Goal: Use online tool/utility

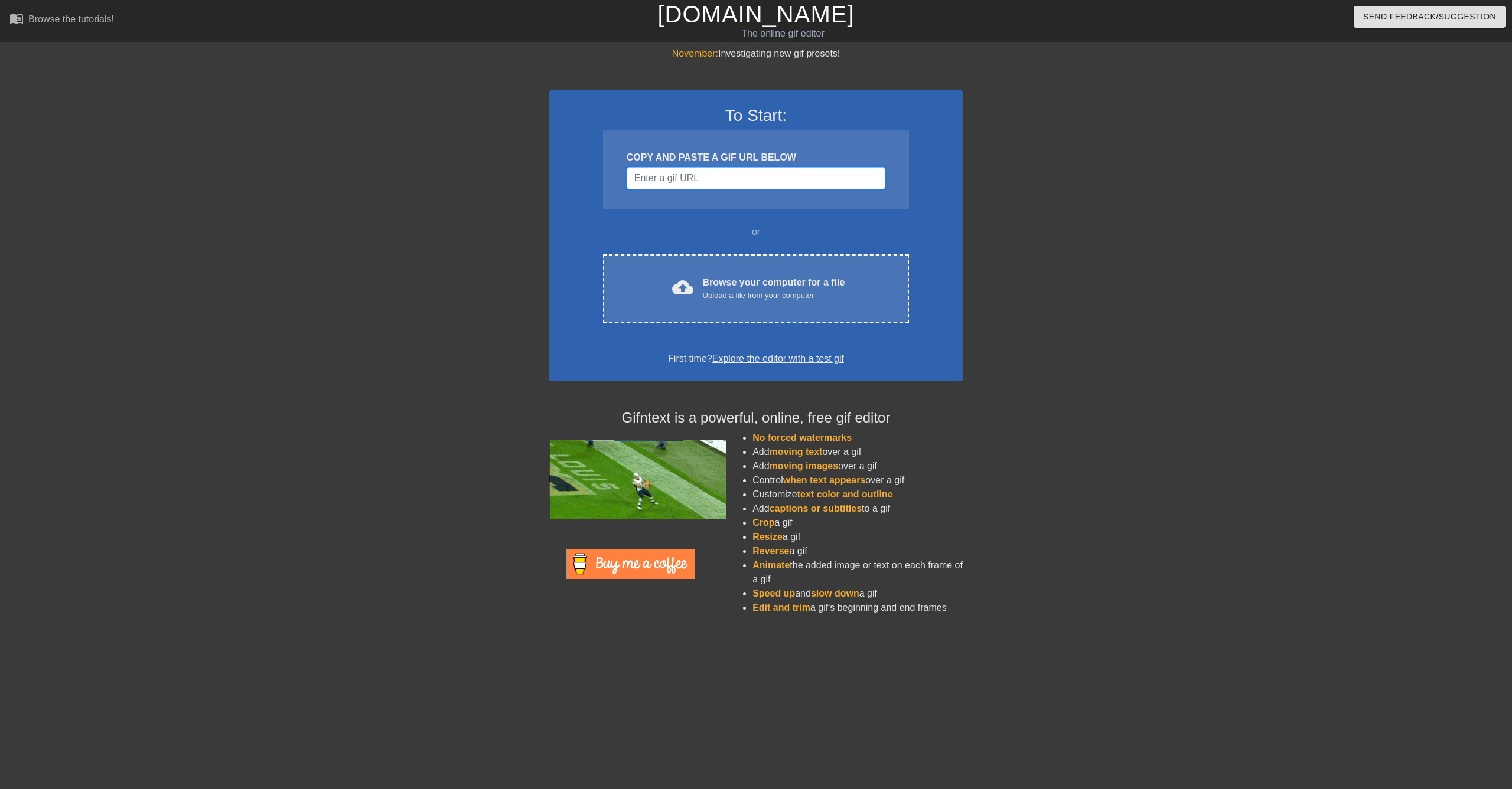
drag, startPoint x: 729, startPoint y: 172, endPoint x: 736, endPoint y: 184, distance: 13.9
click at [730, 176] on input "Username" at bounding box center [756, 178] width 258 height 22
click at [703, 181] on input "Username" at bounding box center [756, 178] width 258 height 22
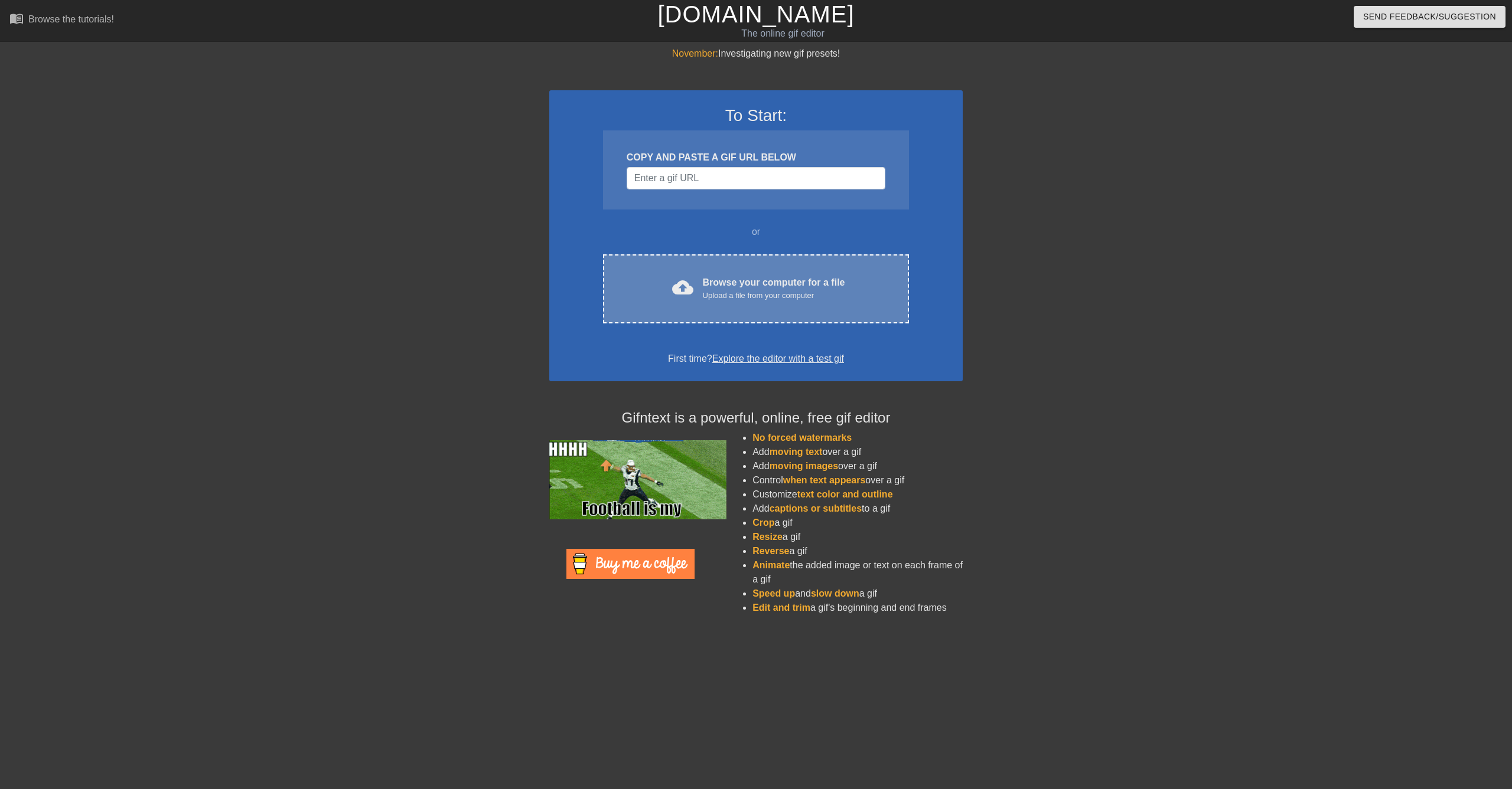
click at [752, 267] on div "cloud_upload Browse your computer for a file Upload a file from your computer C…" at bounding box center [755, 289] width 306 height 69
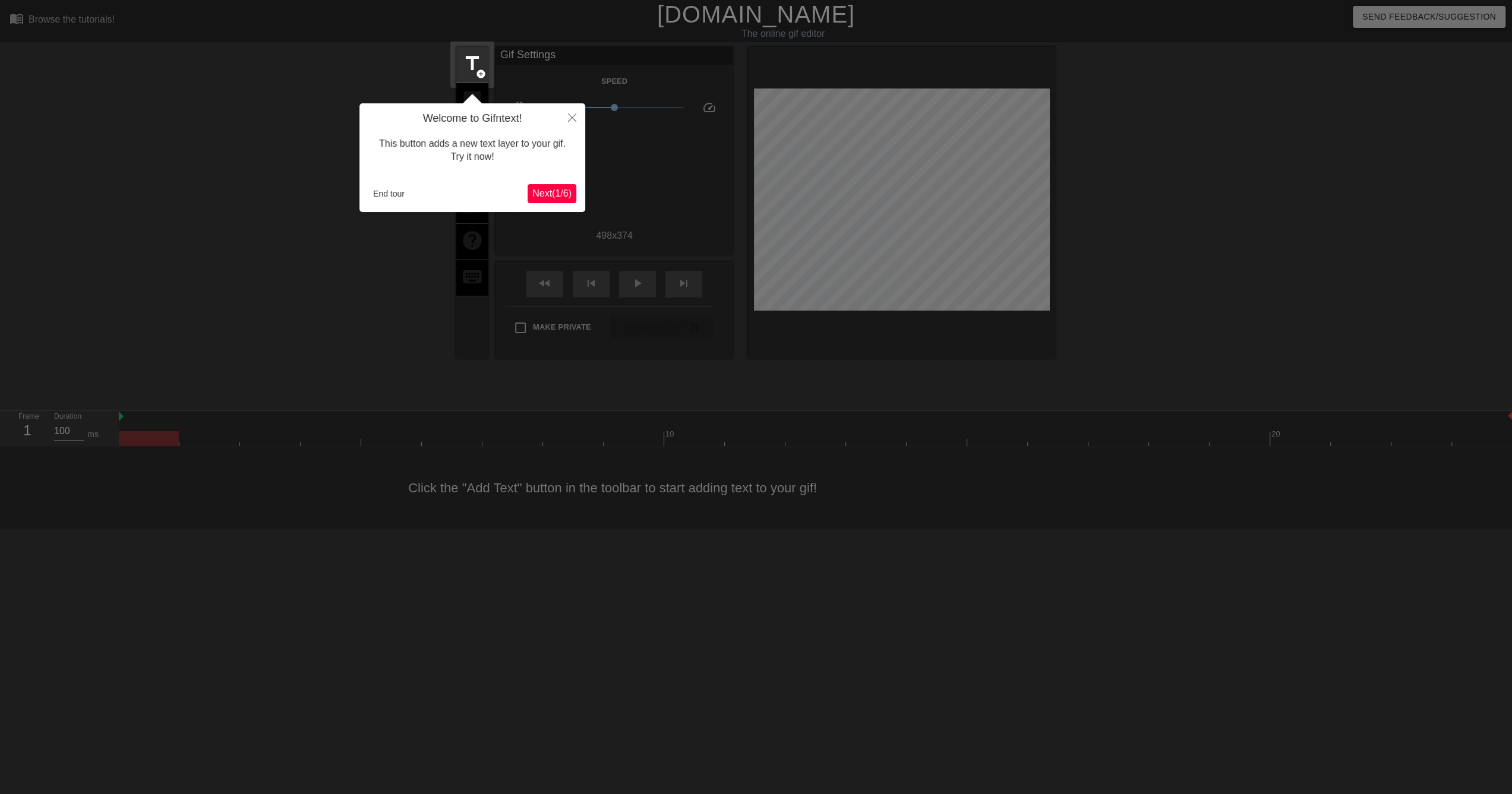
click at [554, 197] on span "Next ( 1 / 6 )" at bounding box center [551, 193] width 39 height 10
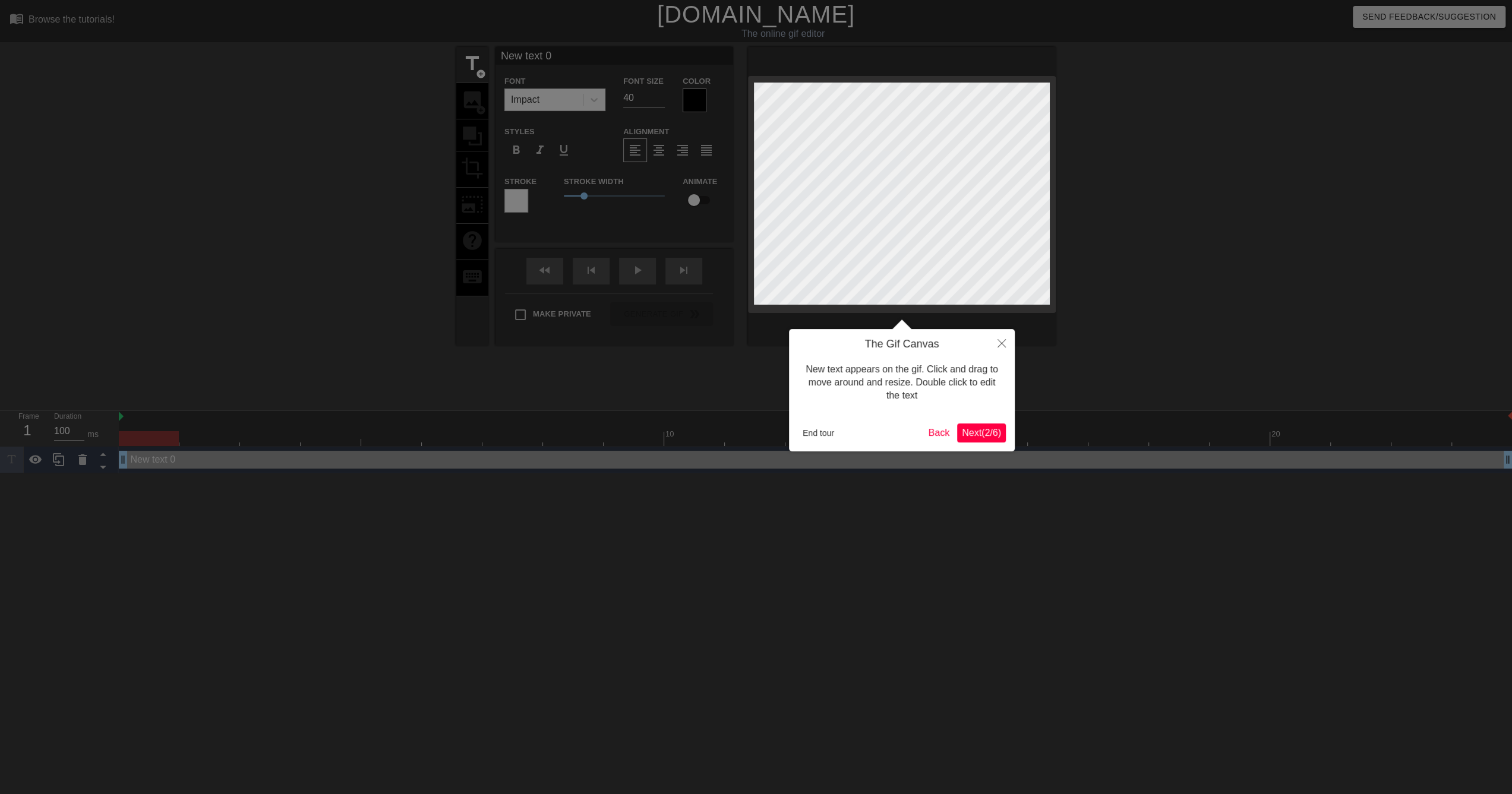
click at [989, 441] on button "Next ( 2 / 6 )" at bounding box center [982, 433] width 49 height 19
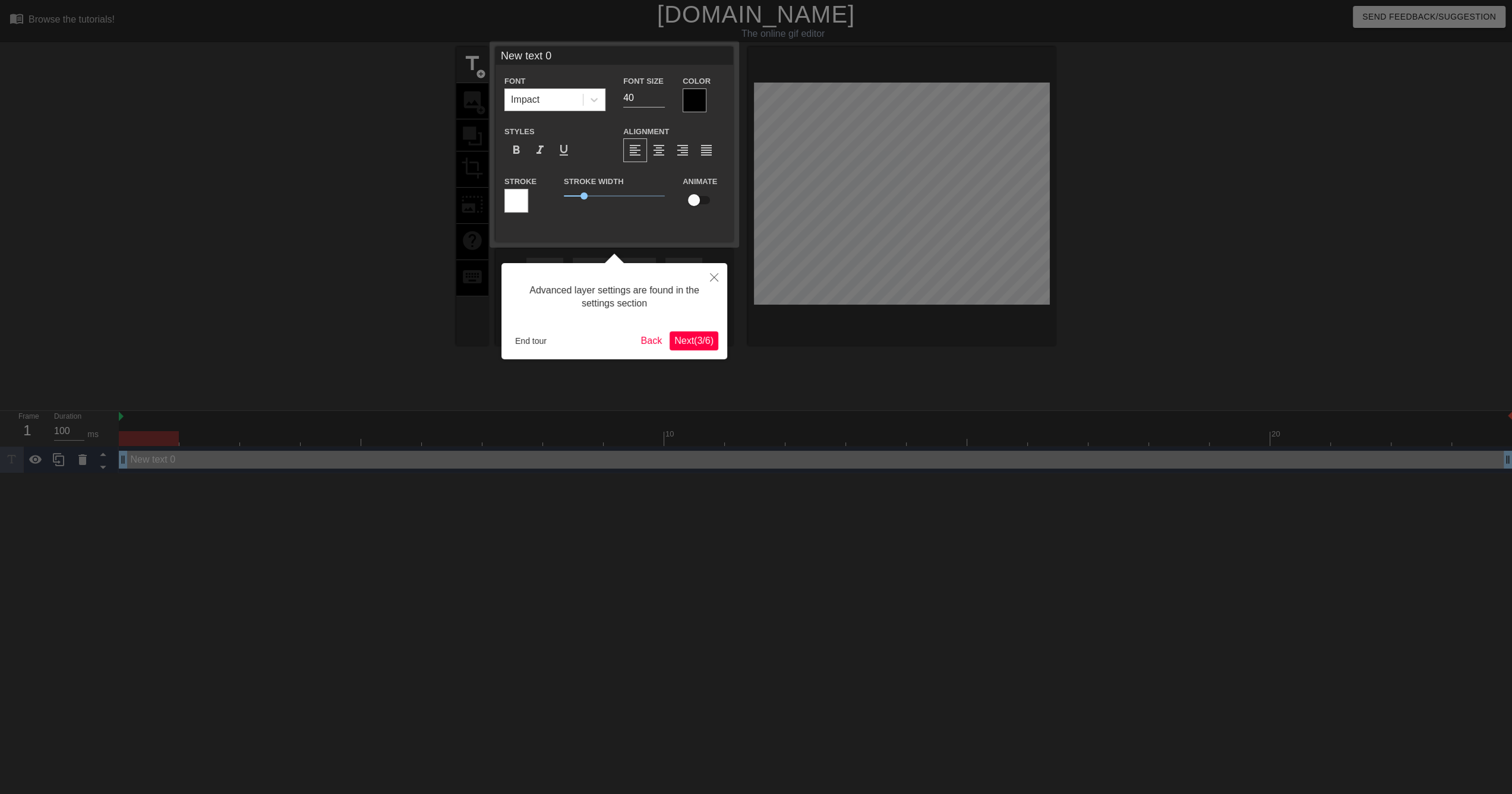
click at [695, 336] on span "Next ( 3 / 6 )" at bounding box center [693, 340] width 39 height 10
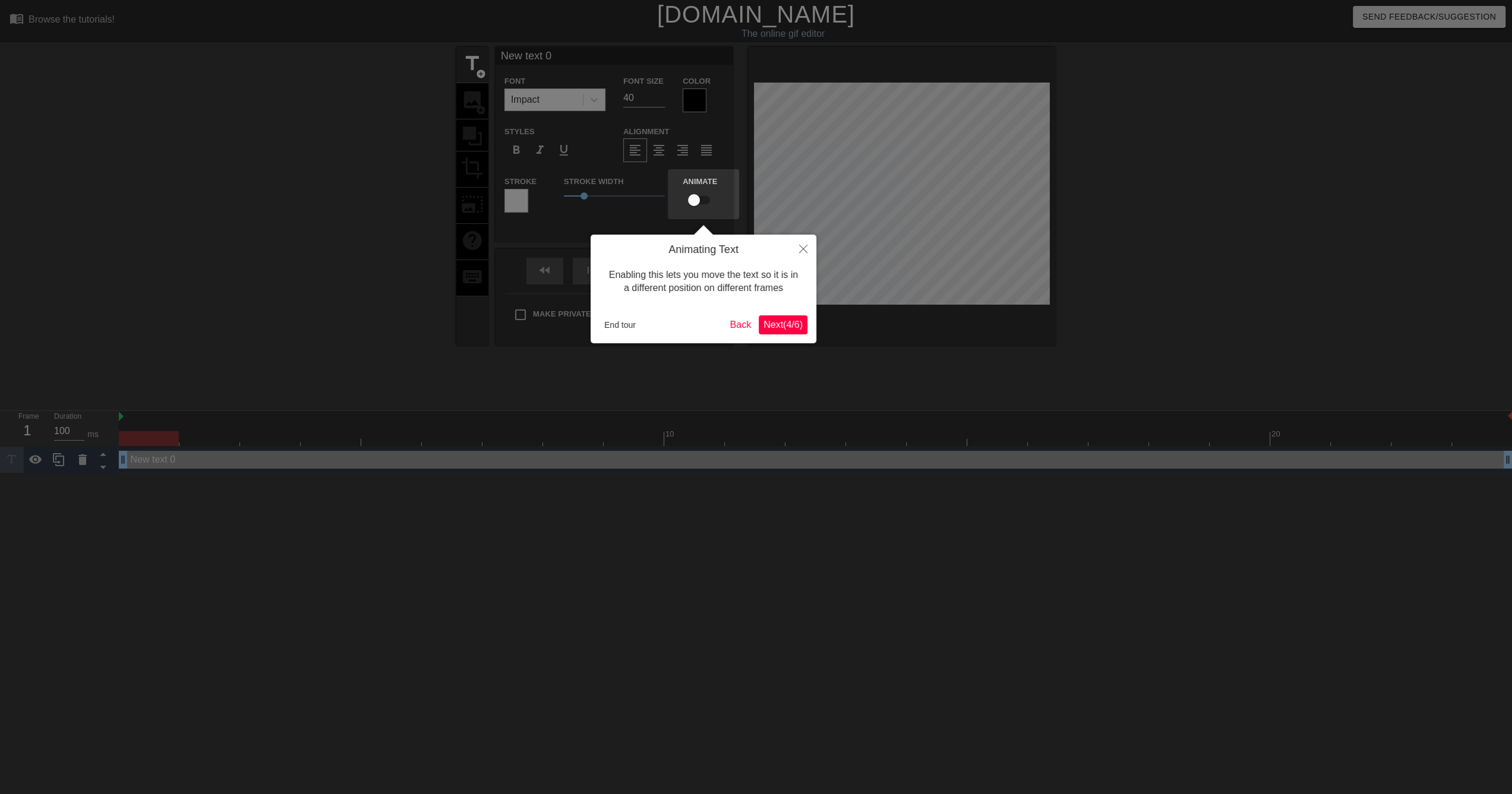
click at [787, 325] on span "Next ( 4 / 6 )" at bounding box center [782, 324] width 39 height 10
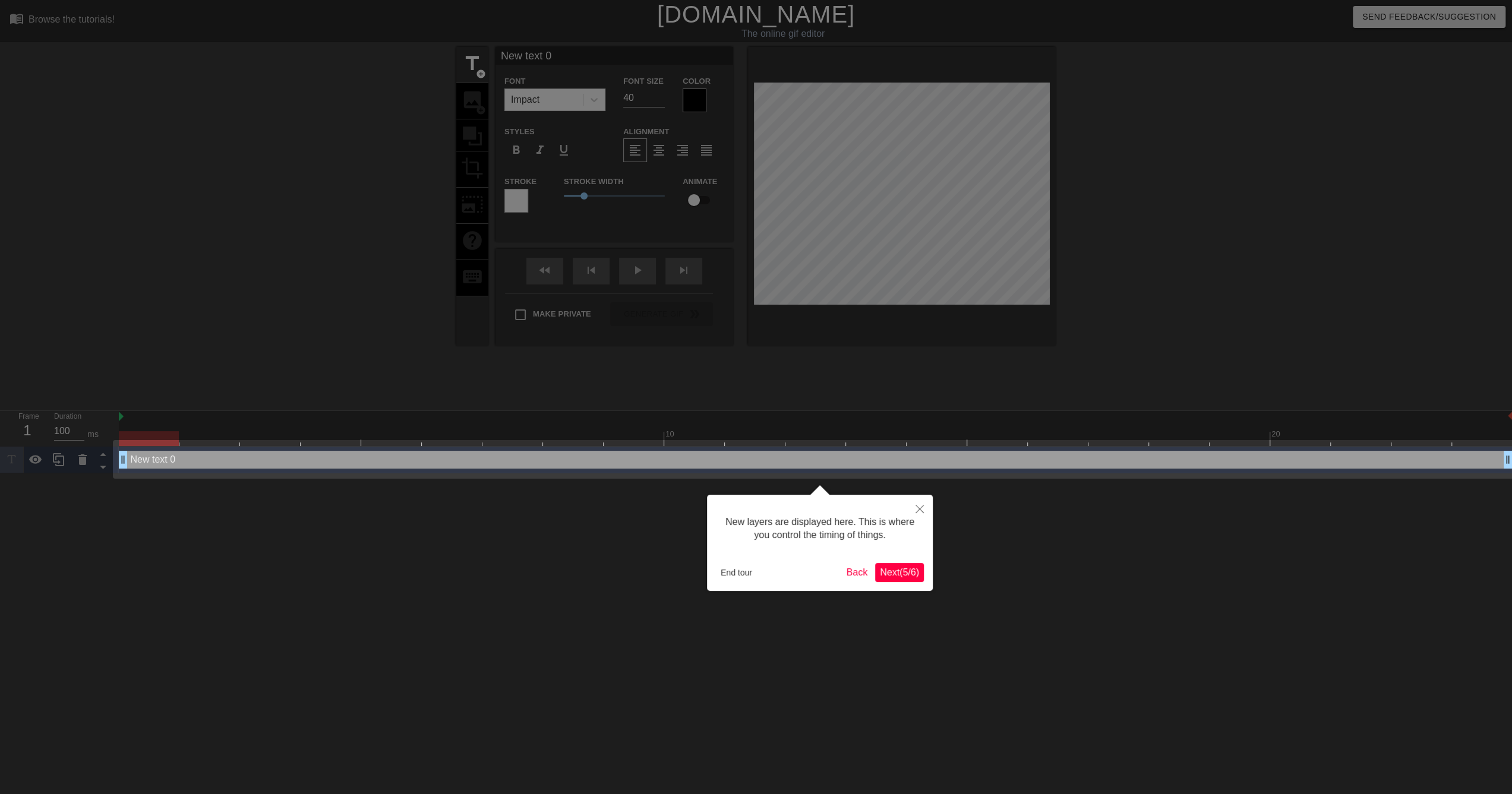
click at [904, 570] on span "Next ( 5 / 6 )" at bounding box center [899, 572] width 39 height 10
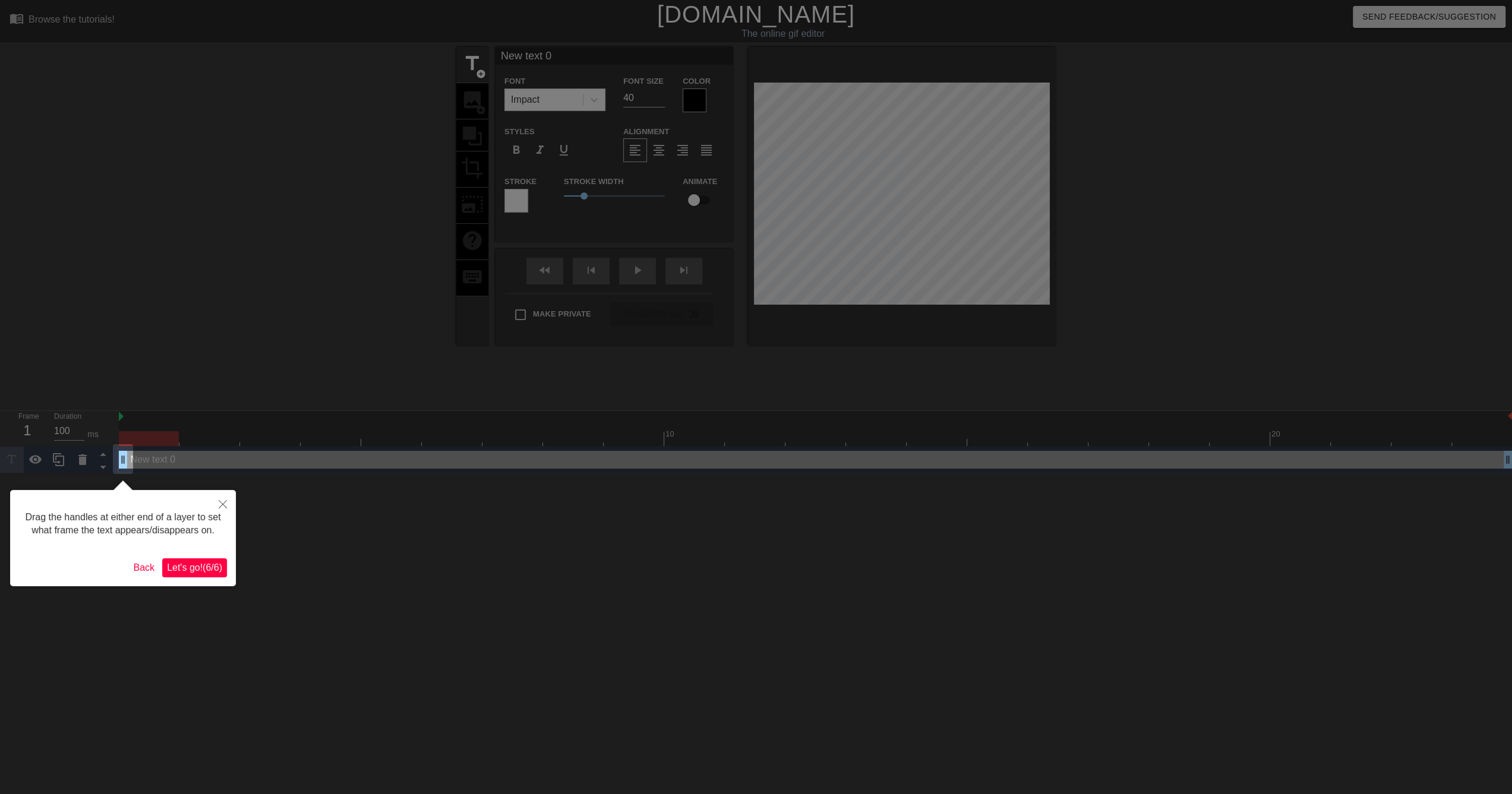
click at [207, 566] on span "Let's go! ( 6 / 6 )" at bounding box center [194, 568] width 55 height 10
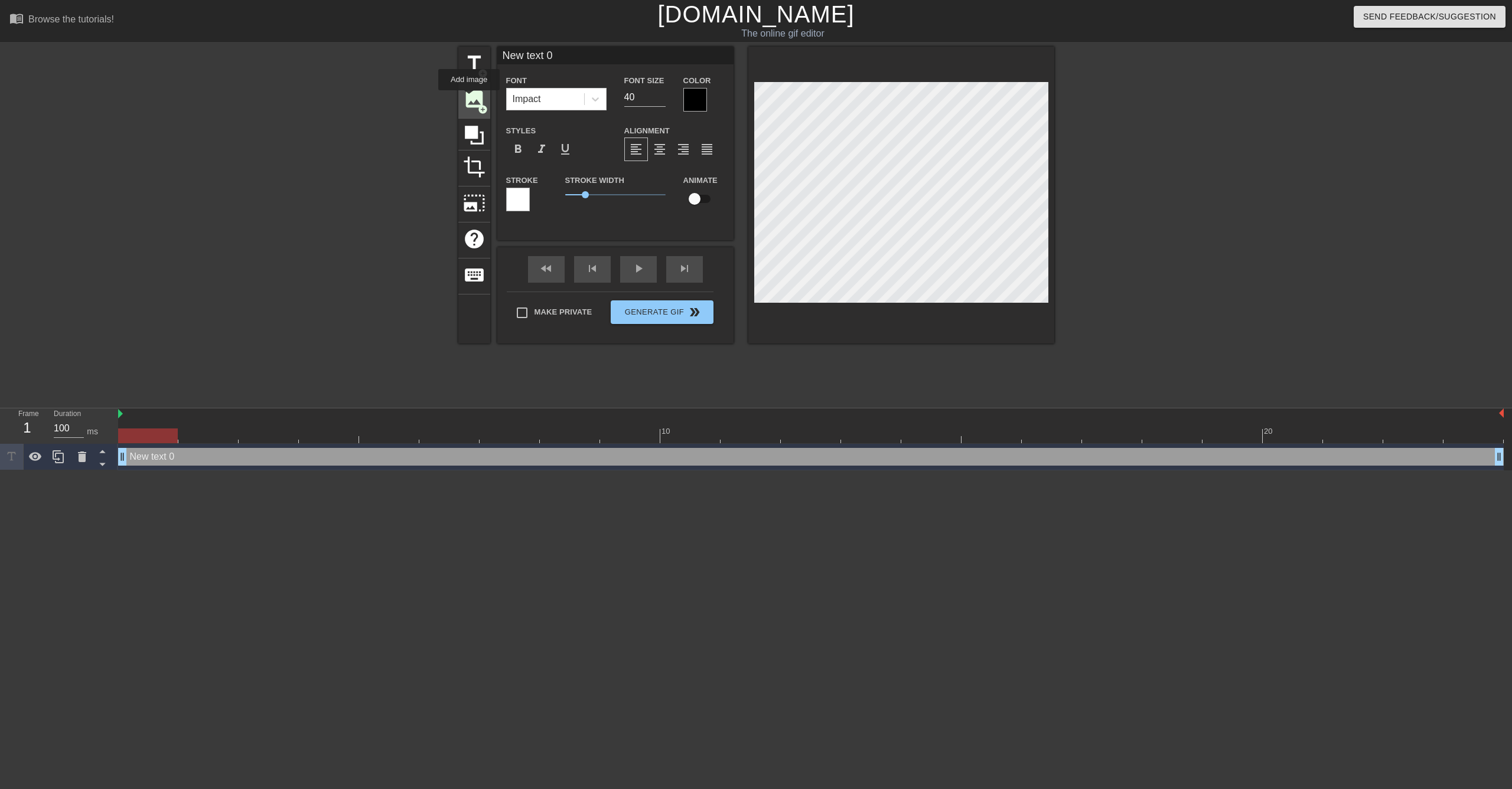
click at [469, 99] on span "image" at bounding box center [474, 99] width 22 height 22
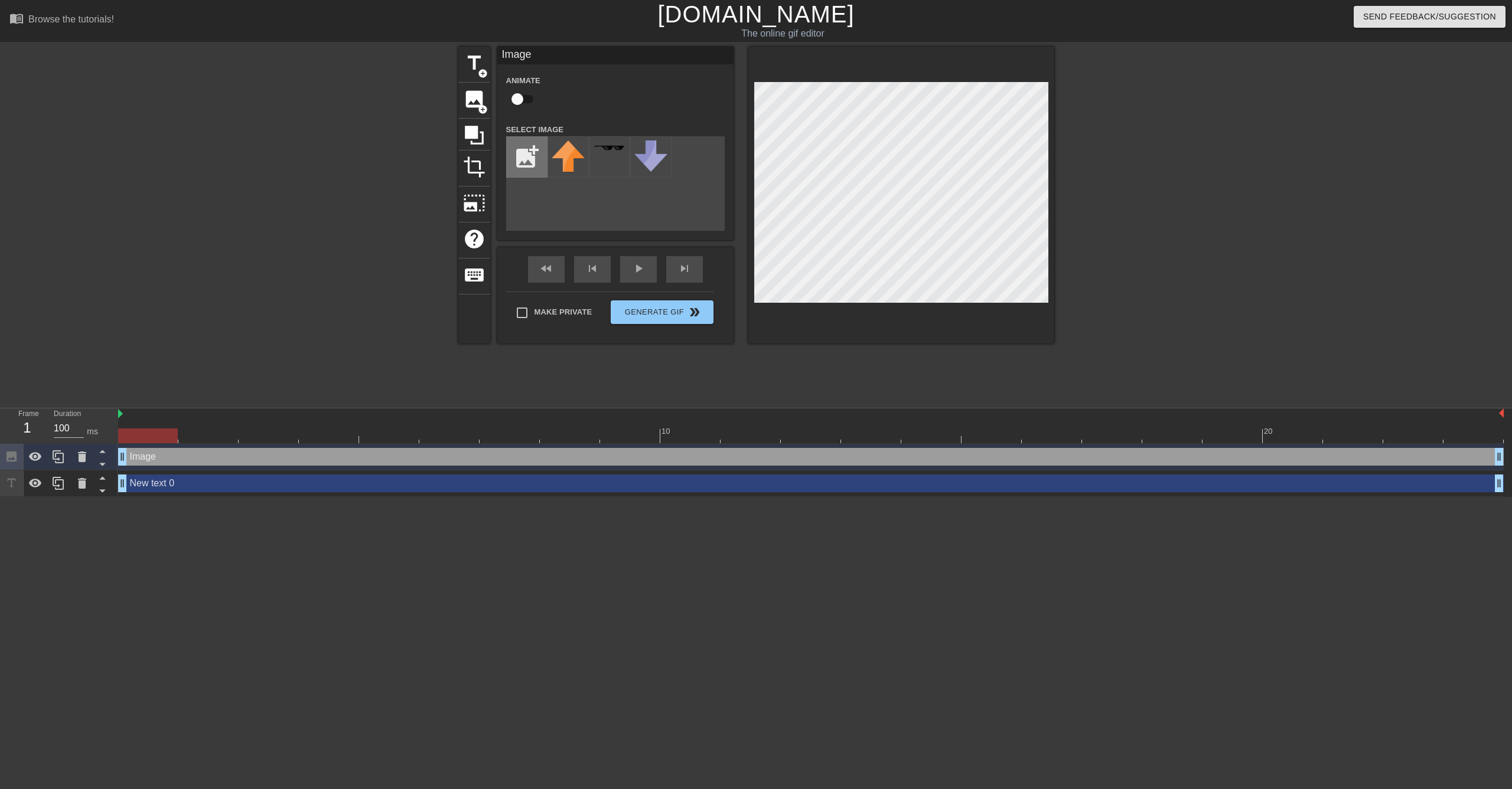
click at [517, 153] on input "file" at bounding box center [526, 157] width 40 height 40
type input "C:\fakepath\ezgif-53f09801756848.jpg"
click at [570, 170] on img at bounding box center [568, 164] width 33 height 48
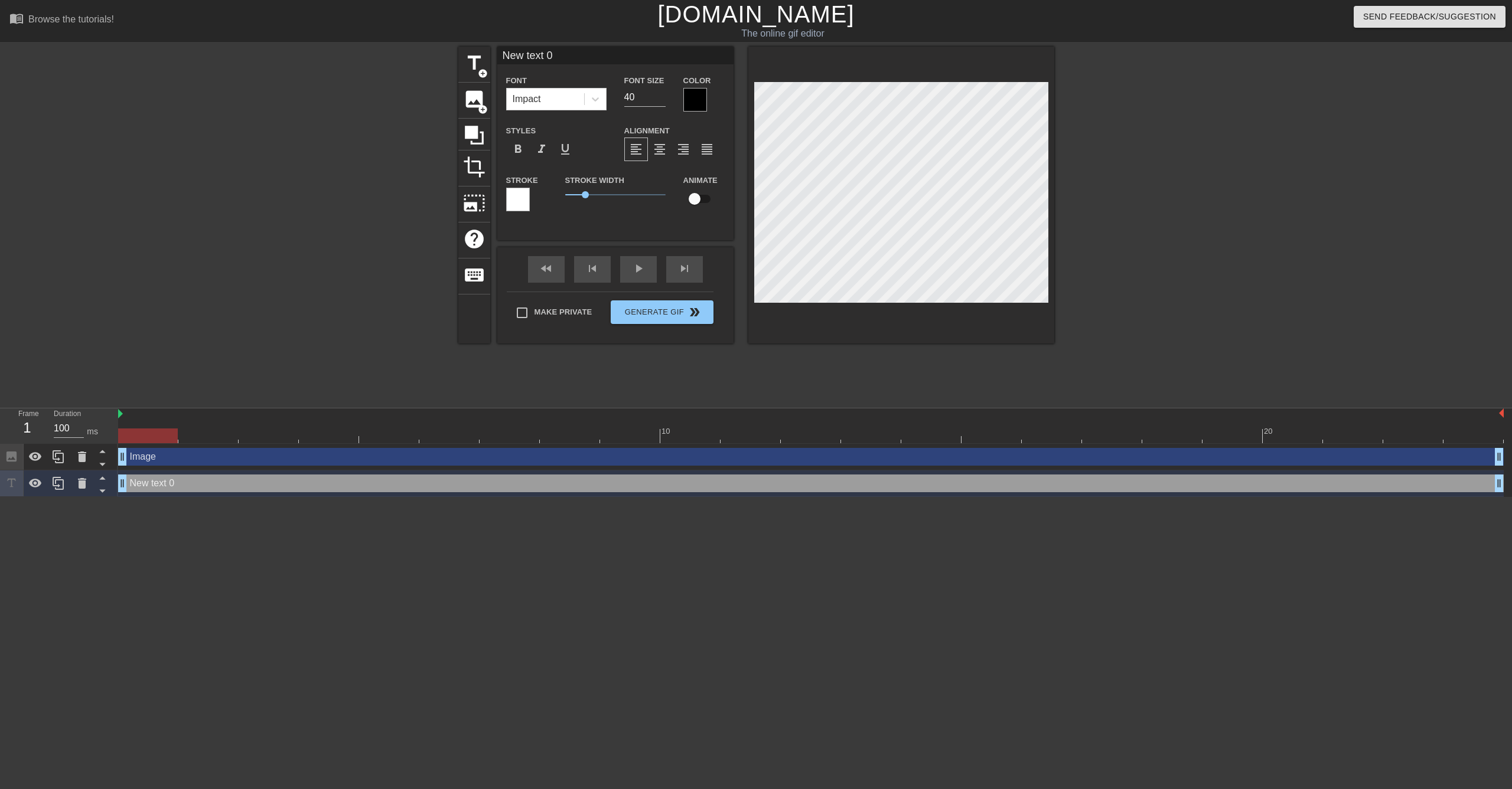
scroll to position [1, 4]
click at [75, 488] on icon at bounding box center [83, 483] width 14 height 14
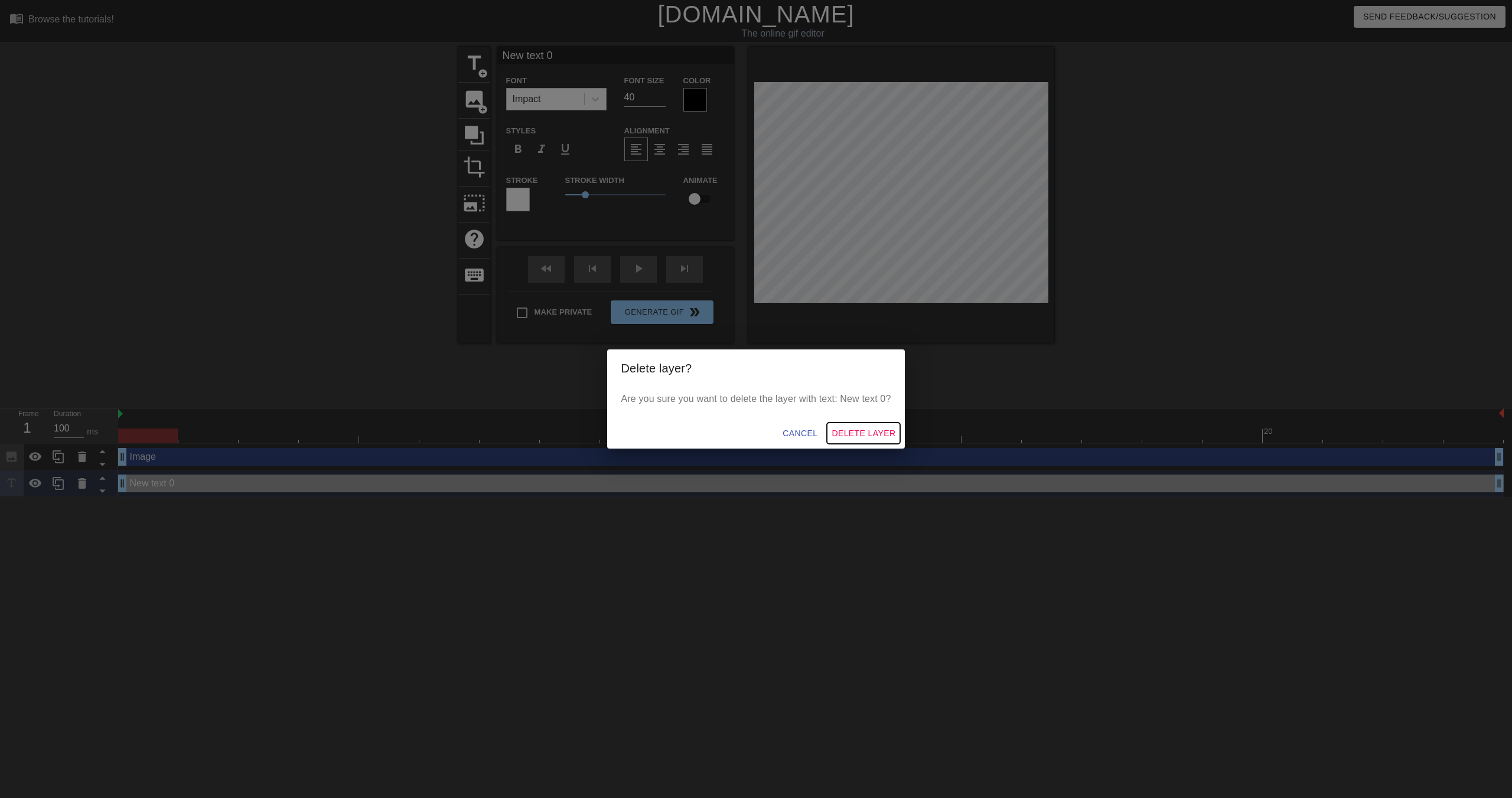
click at [856, 431] on span "Delete Layer" at bounding box center [863, 433] width 64 height 14
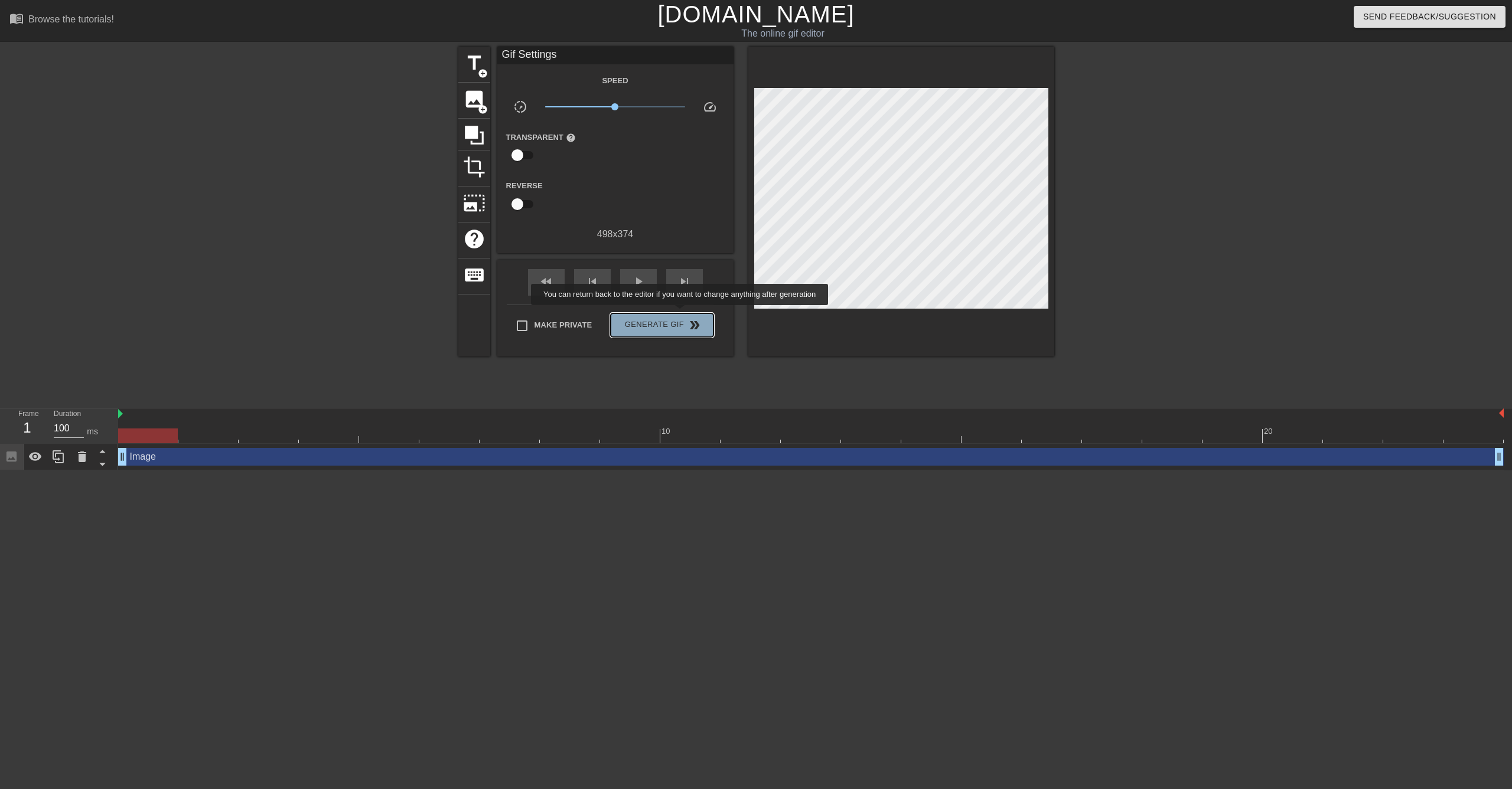
click at [681, 314] on button "Generate Gif double_arrow" at bounding box center [662, 325] width 102 height 23
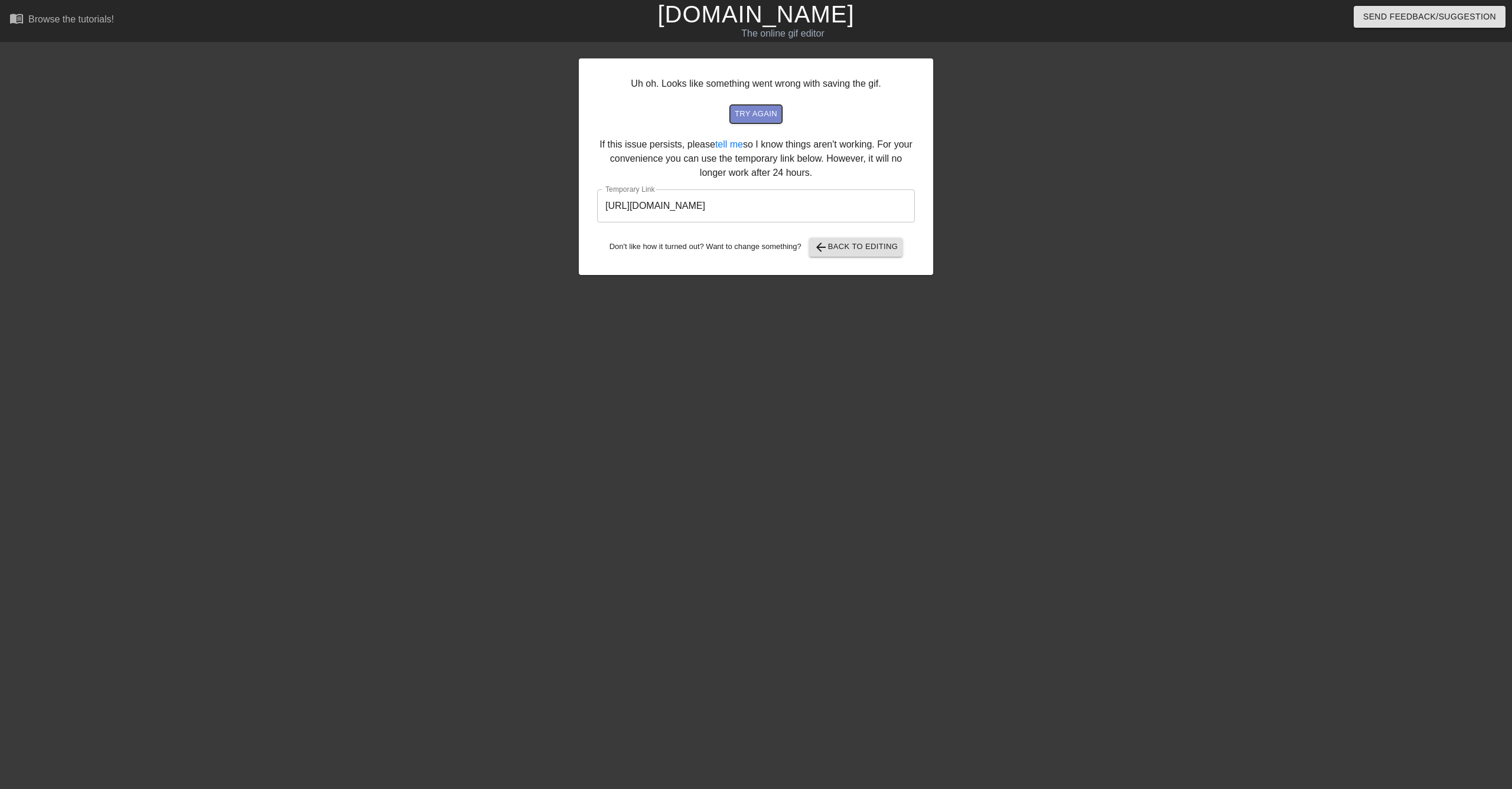
click at [758, 116] on span "try again" at bounding box center [755, 114] width 42 height 13
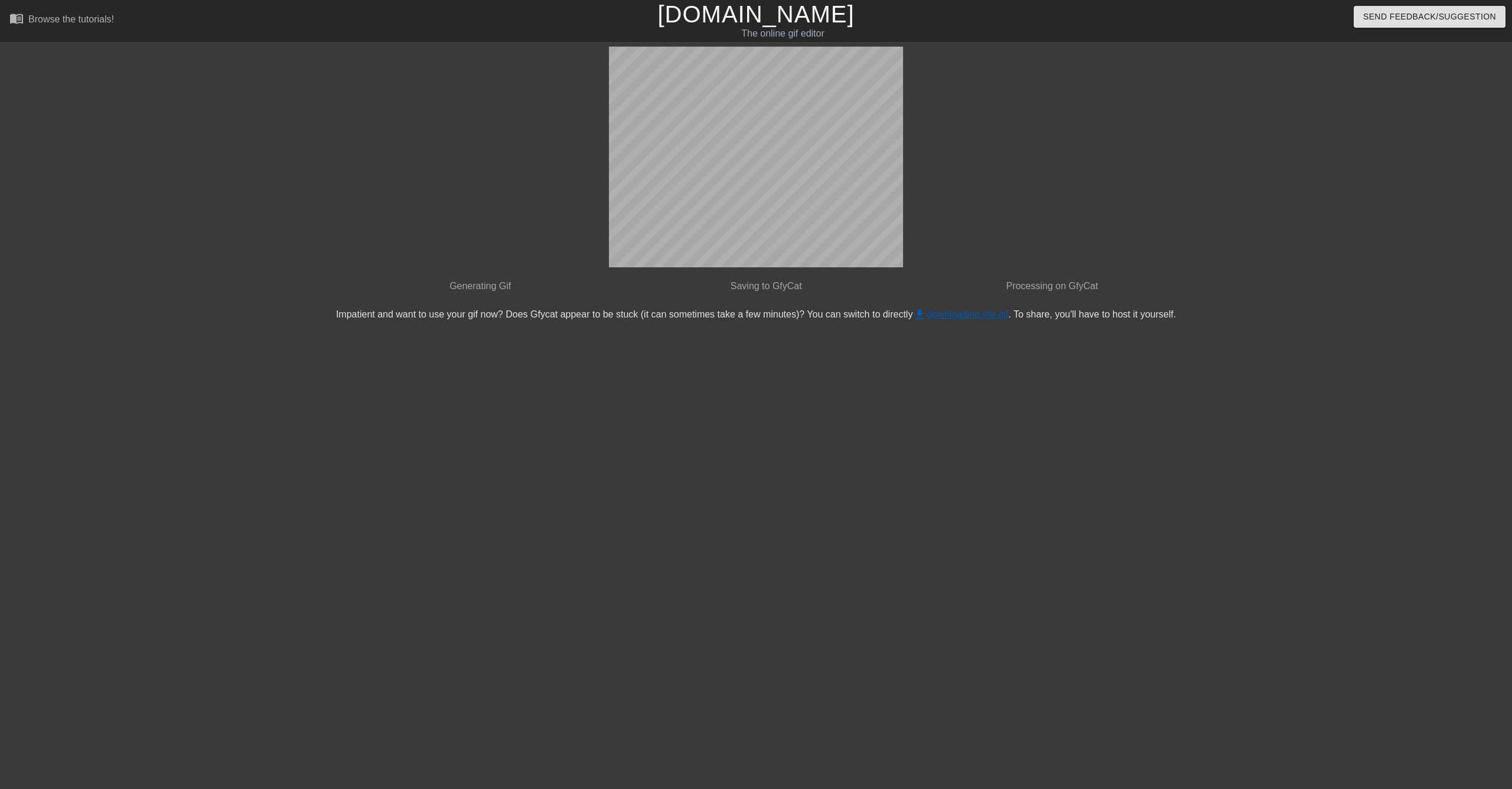
click at [946, 316] on link "get_app downloading the gif" at bounding box center [960, 314] width 96 height 10
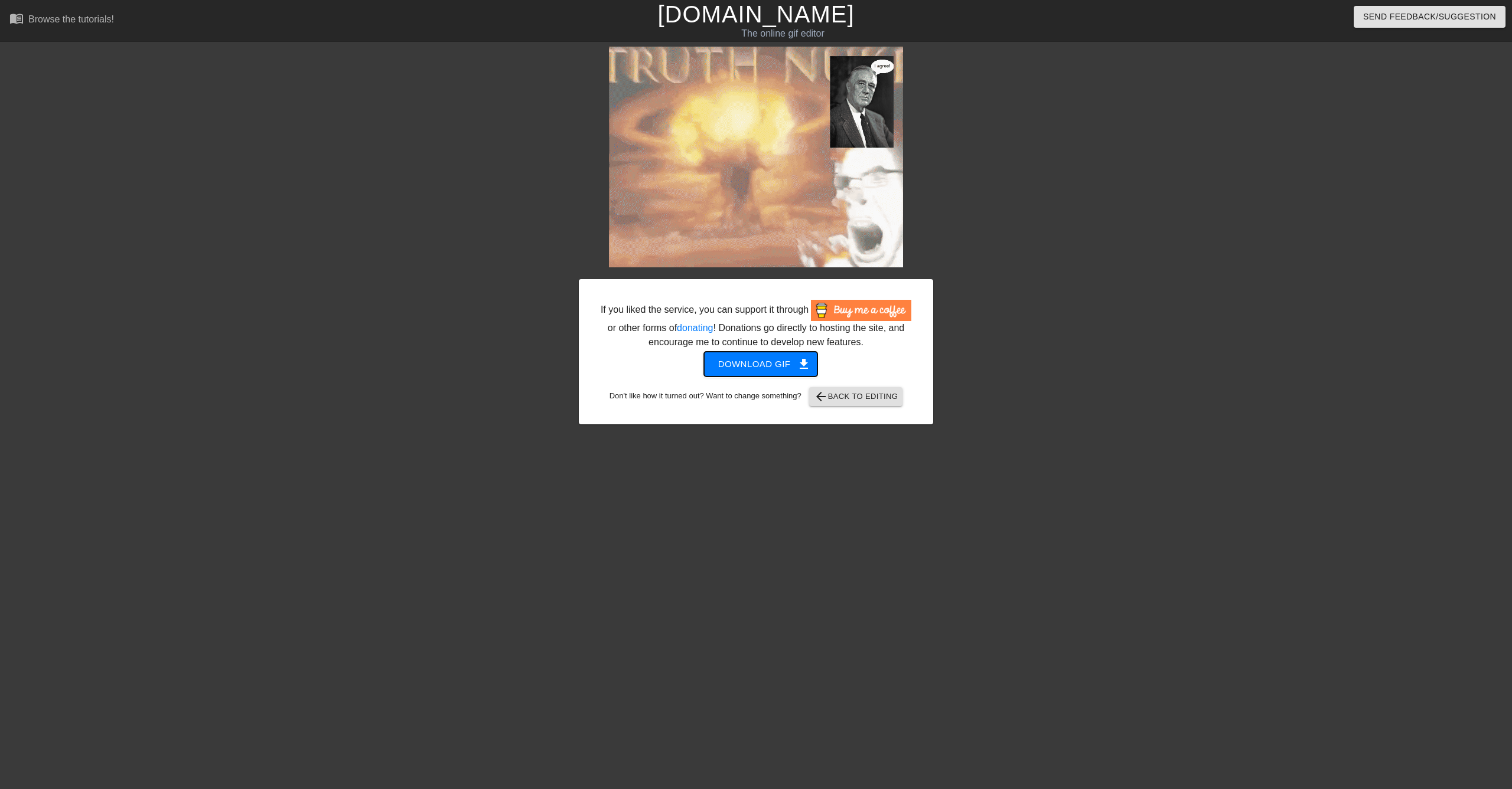
click at [779, 357] on span "Download gif get_app" at bounding box center [760, 364] width 85 height 15
